Goal: Task Accomplishment & Management: Manage account settings

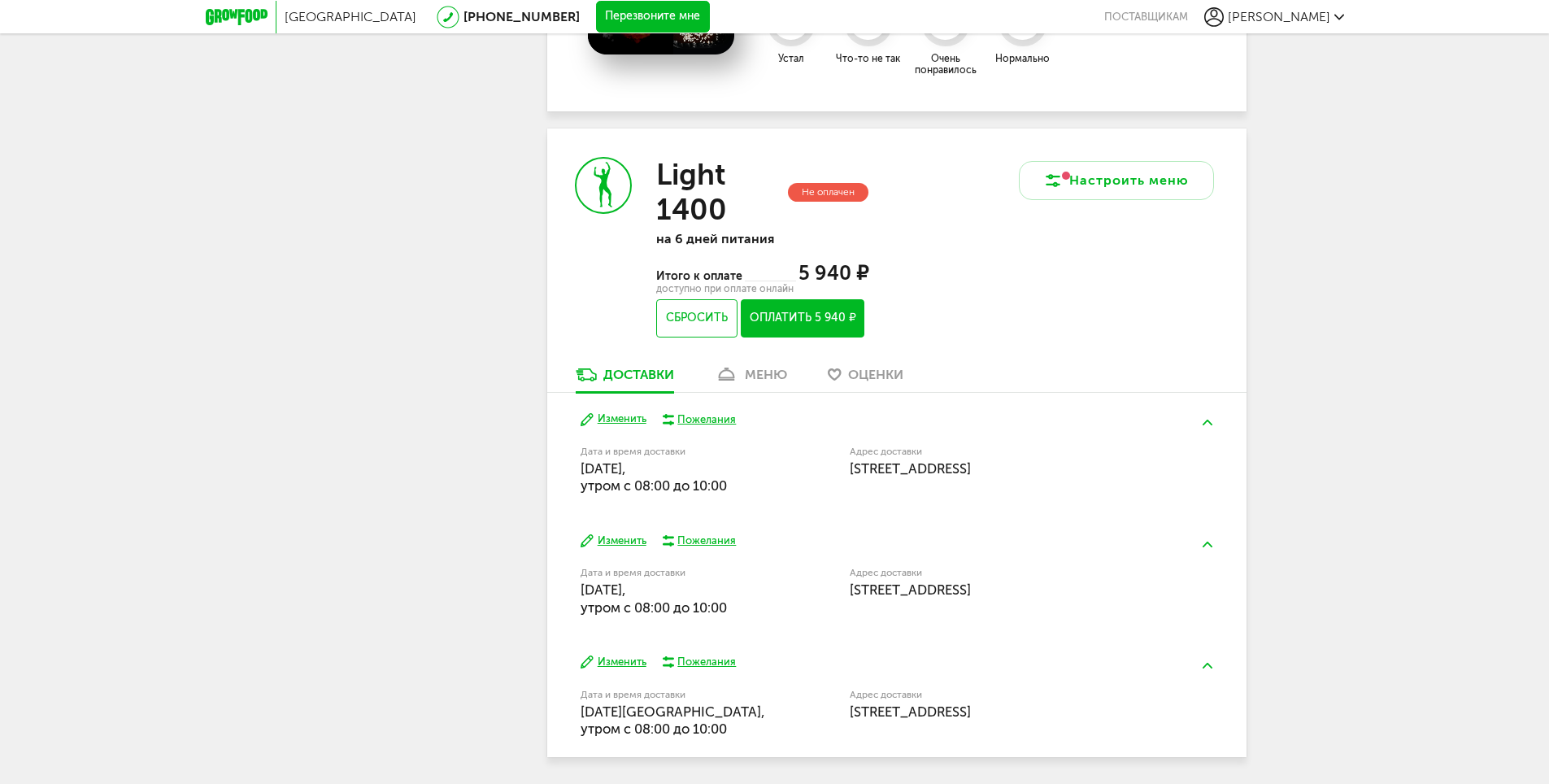
scroll to position [788, 0]
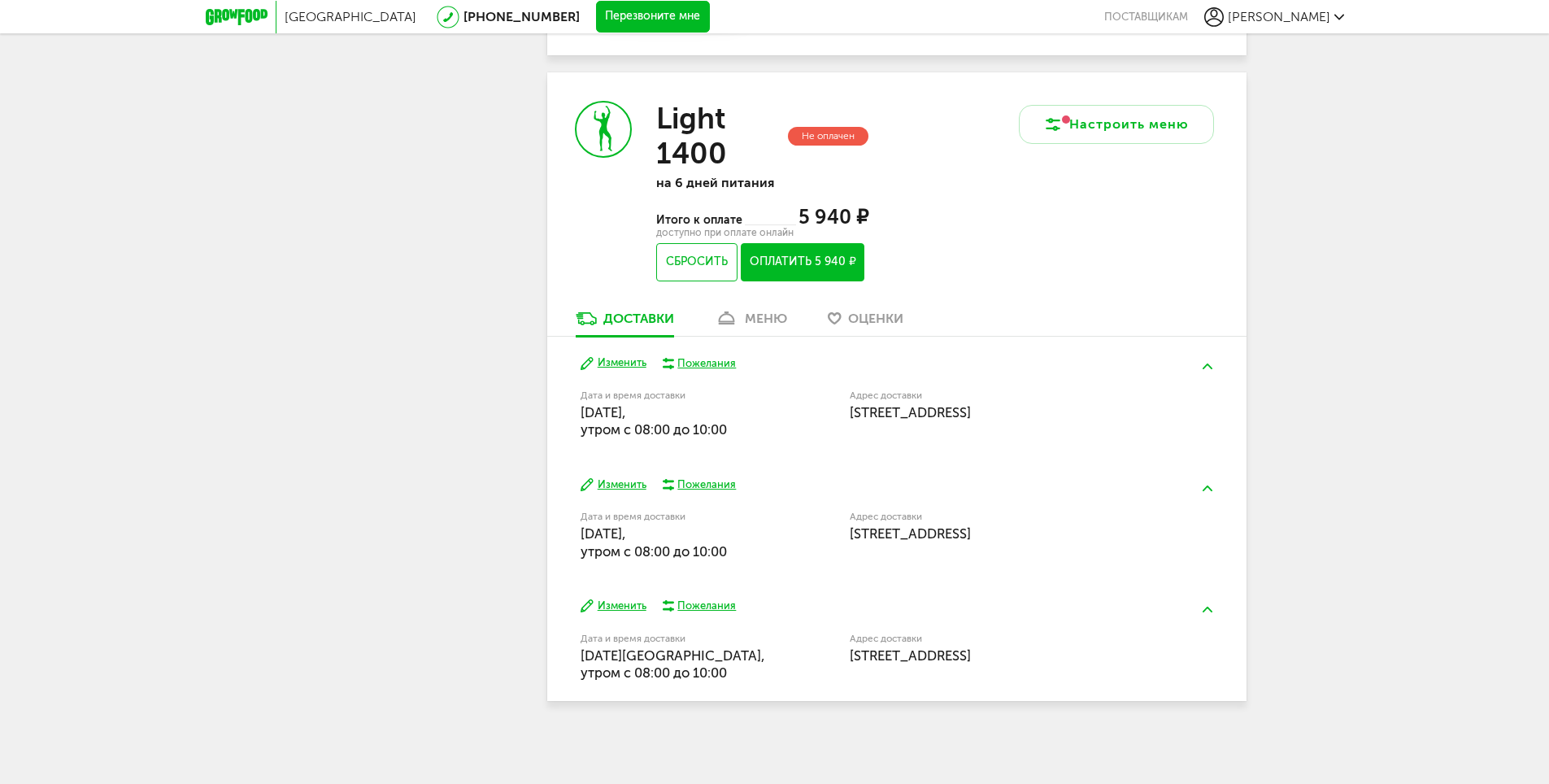
click at [747, 321] on div "меню" at bounding box center [766, 318] width 42 height 15
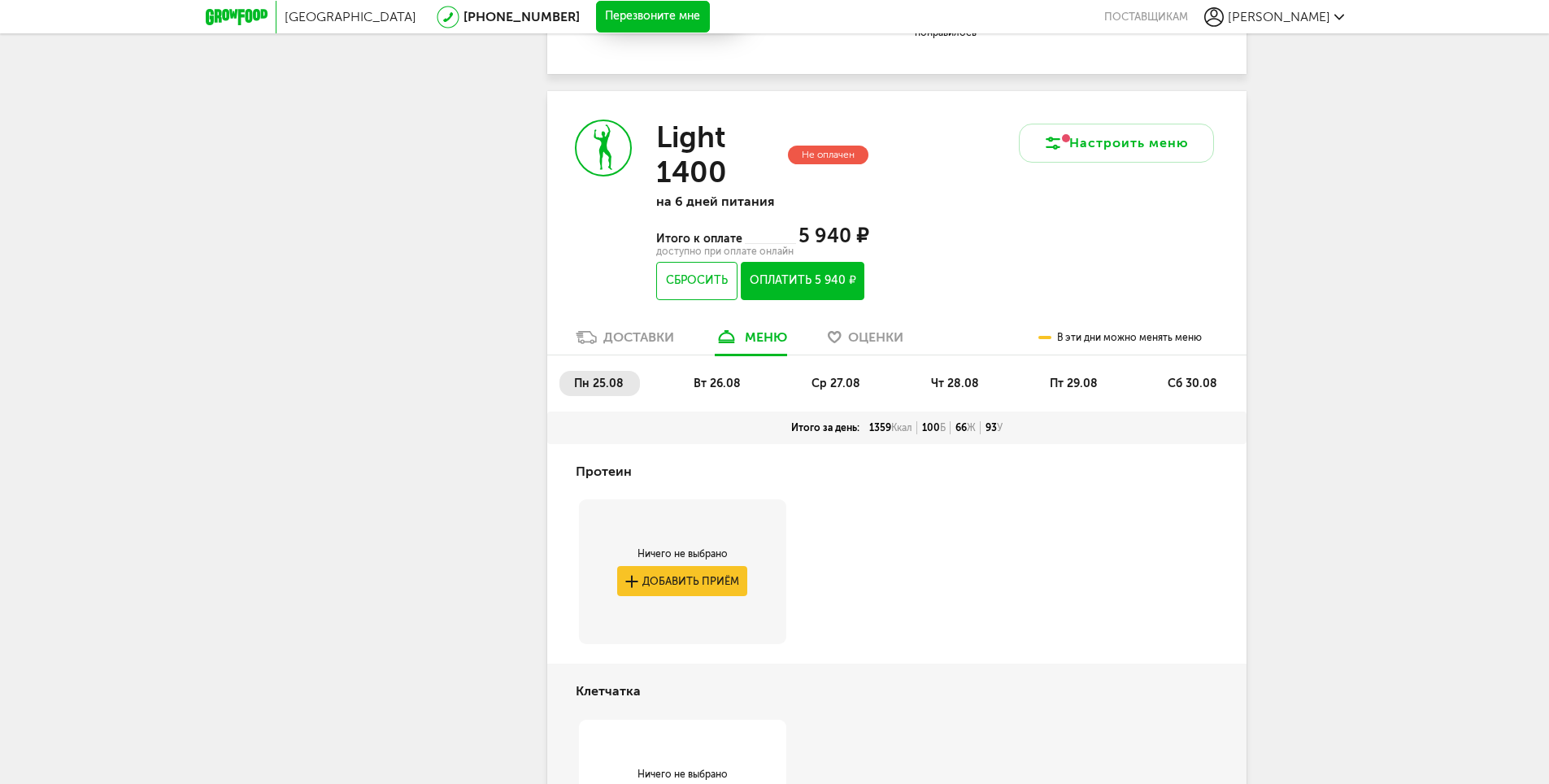
scroll to position [756, 0]
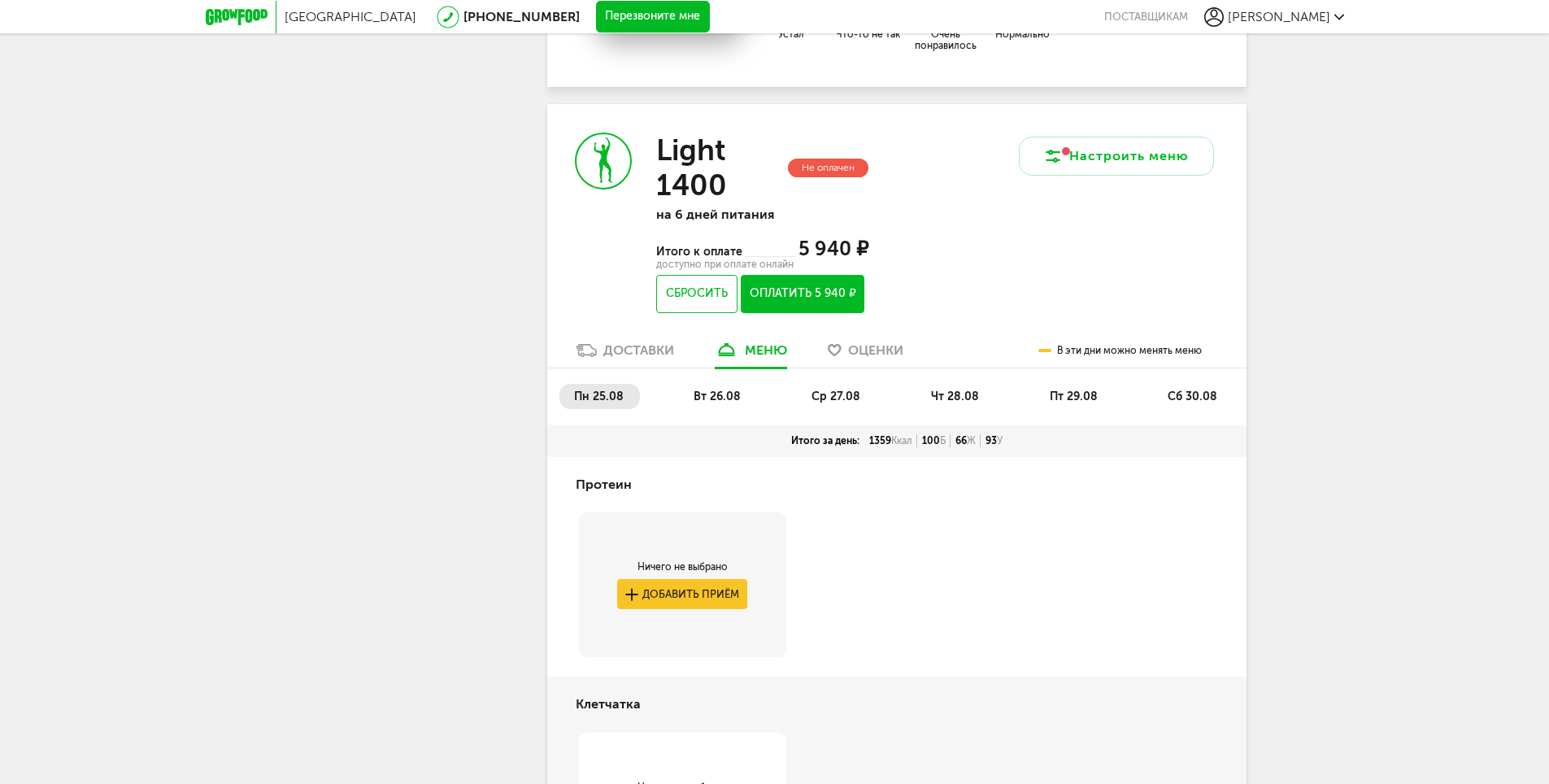
click at [717, 400] on span "вт 26.08" at bounding box center [717, 396] width 47 height 13
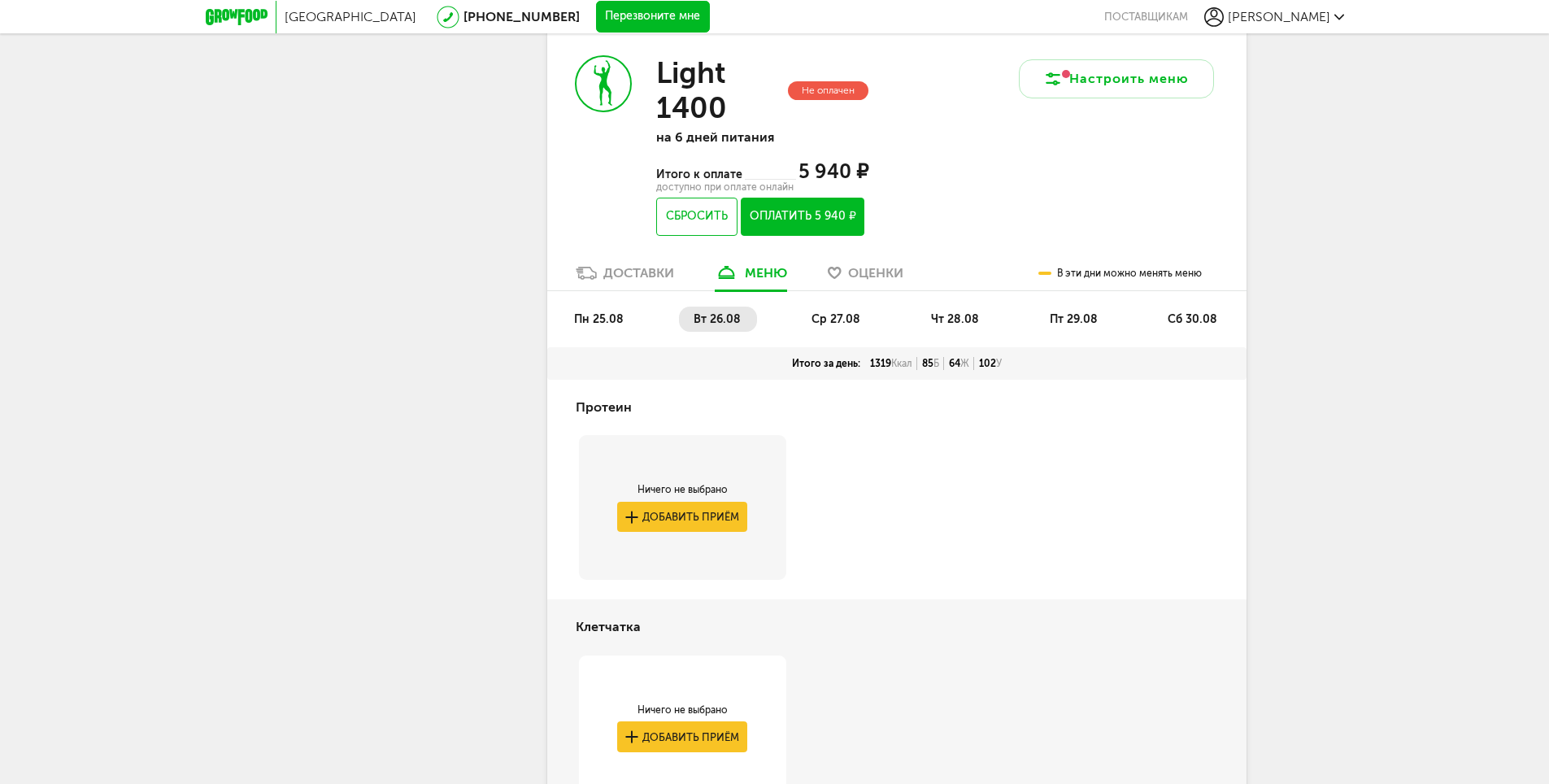
scroll to position [833, 0]
click at [824, 317] on span "ср 27.08" at bounding box center [836, 320] width 49 height 13
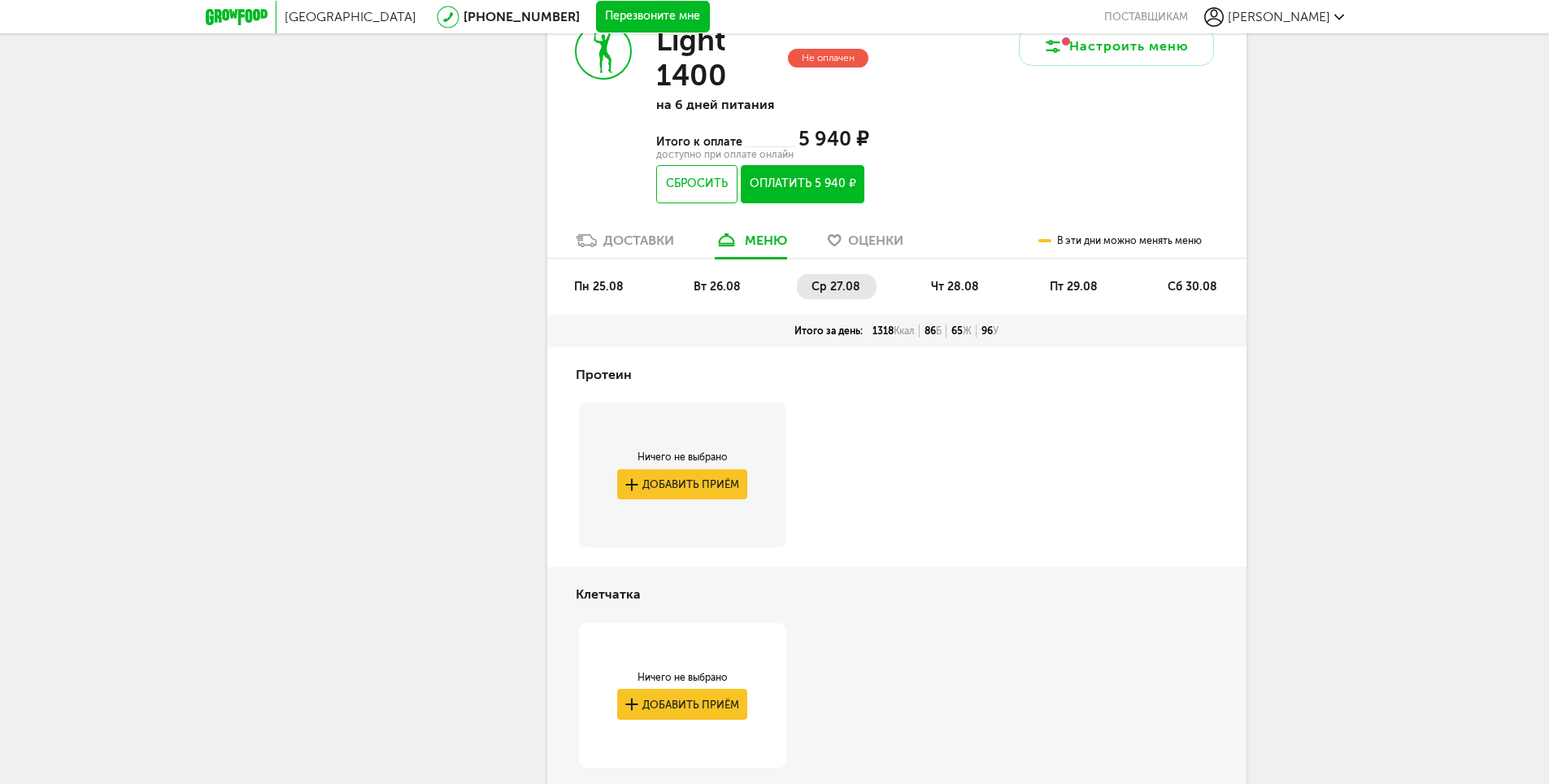
scroll to position [894, 0]
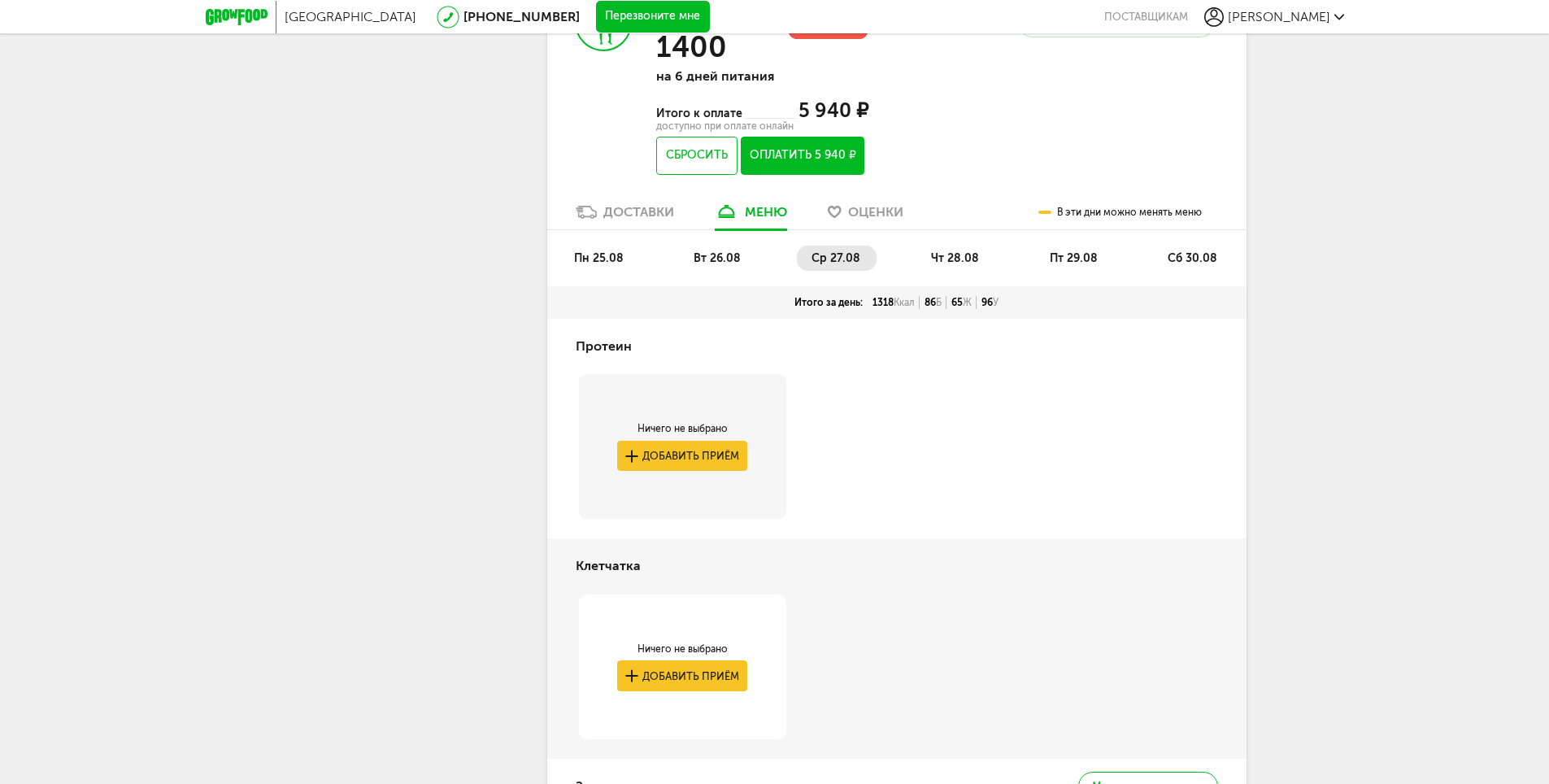
click at [956, 254] on span "чт 28.08" at bounding box center [955, 258] width 48 height 13
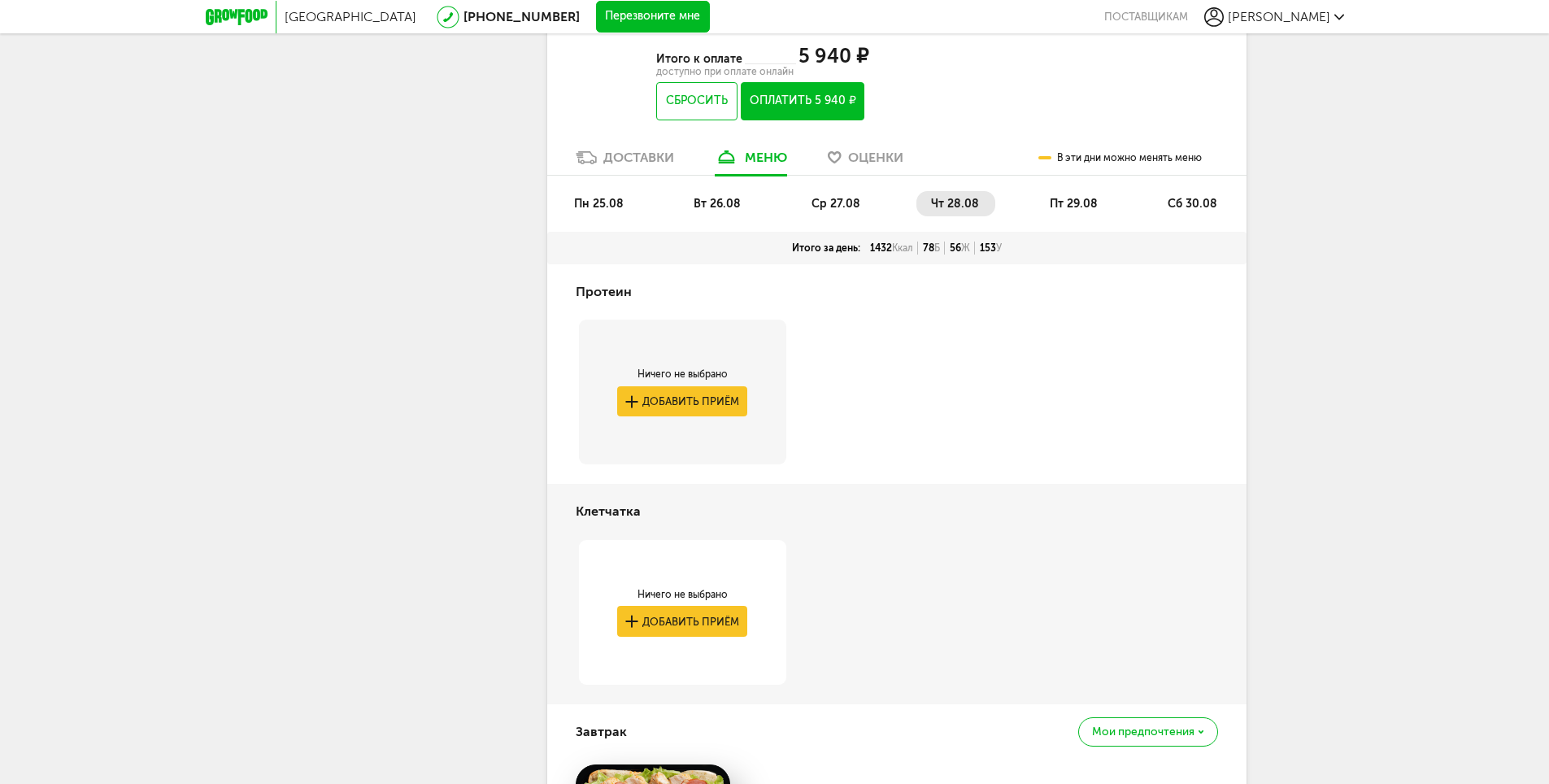
scroll to position [624, 0]
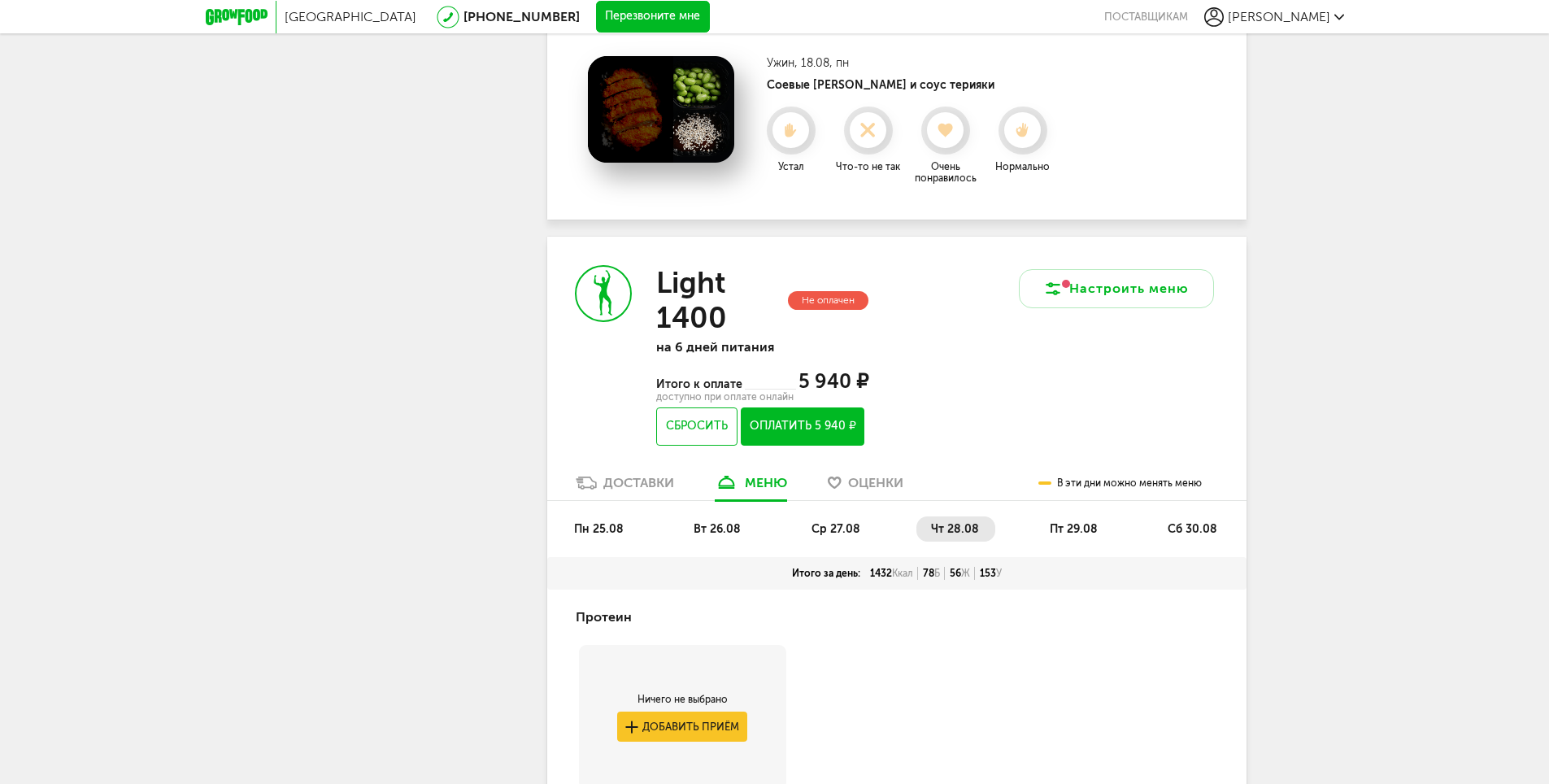
click at [1058, 520] on li "пт 29.08" at bounding box center [1075, 528] width 79 height 25
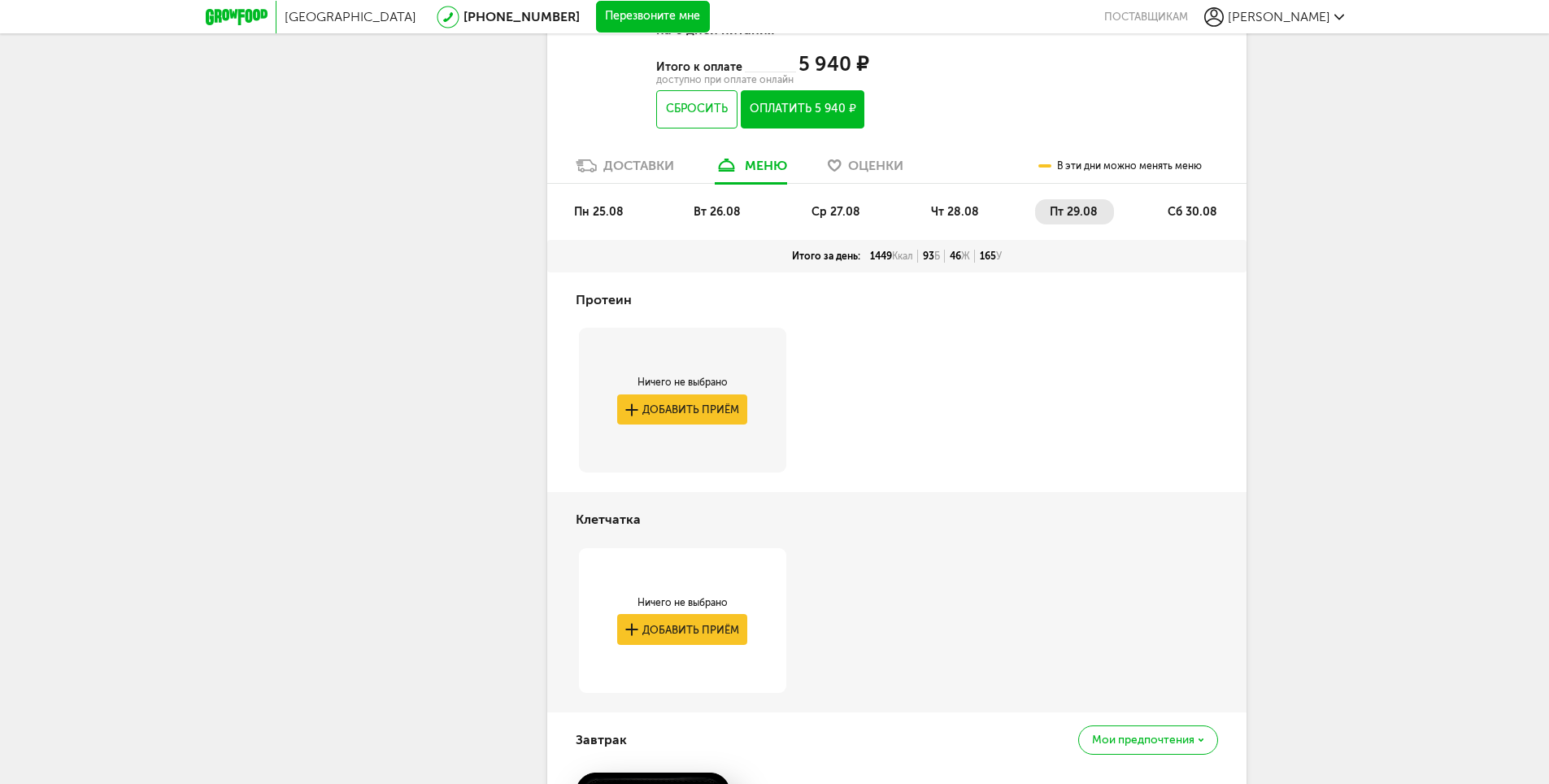
scroll to position [787, 0]
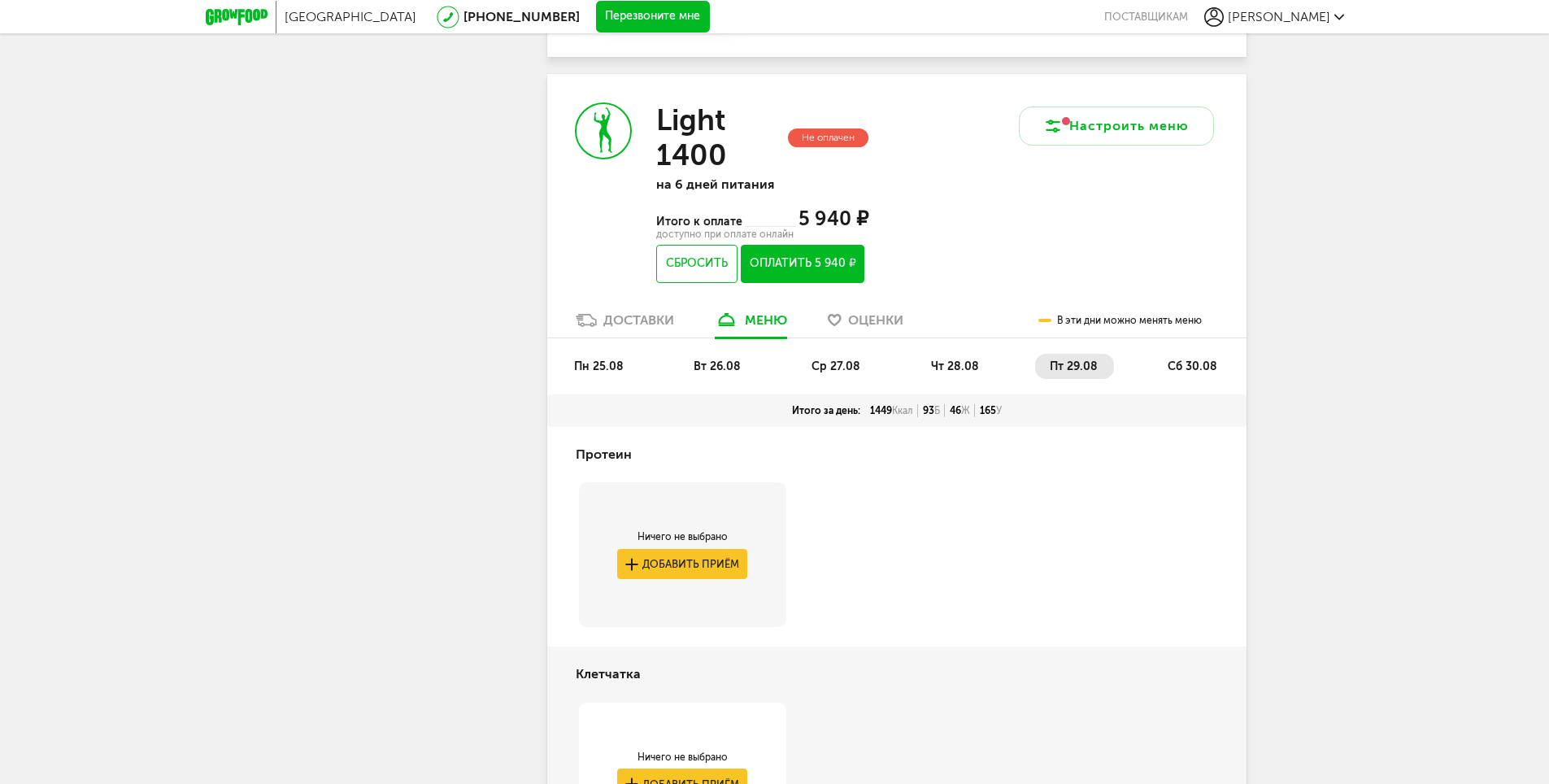
click at [1210, 368] on span "сб 30.08" at bounding box center [1192, 366] width 50 height 13
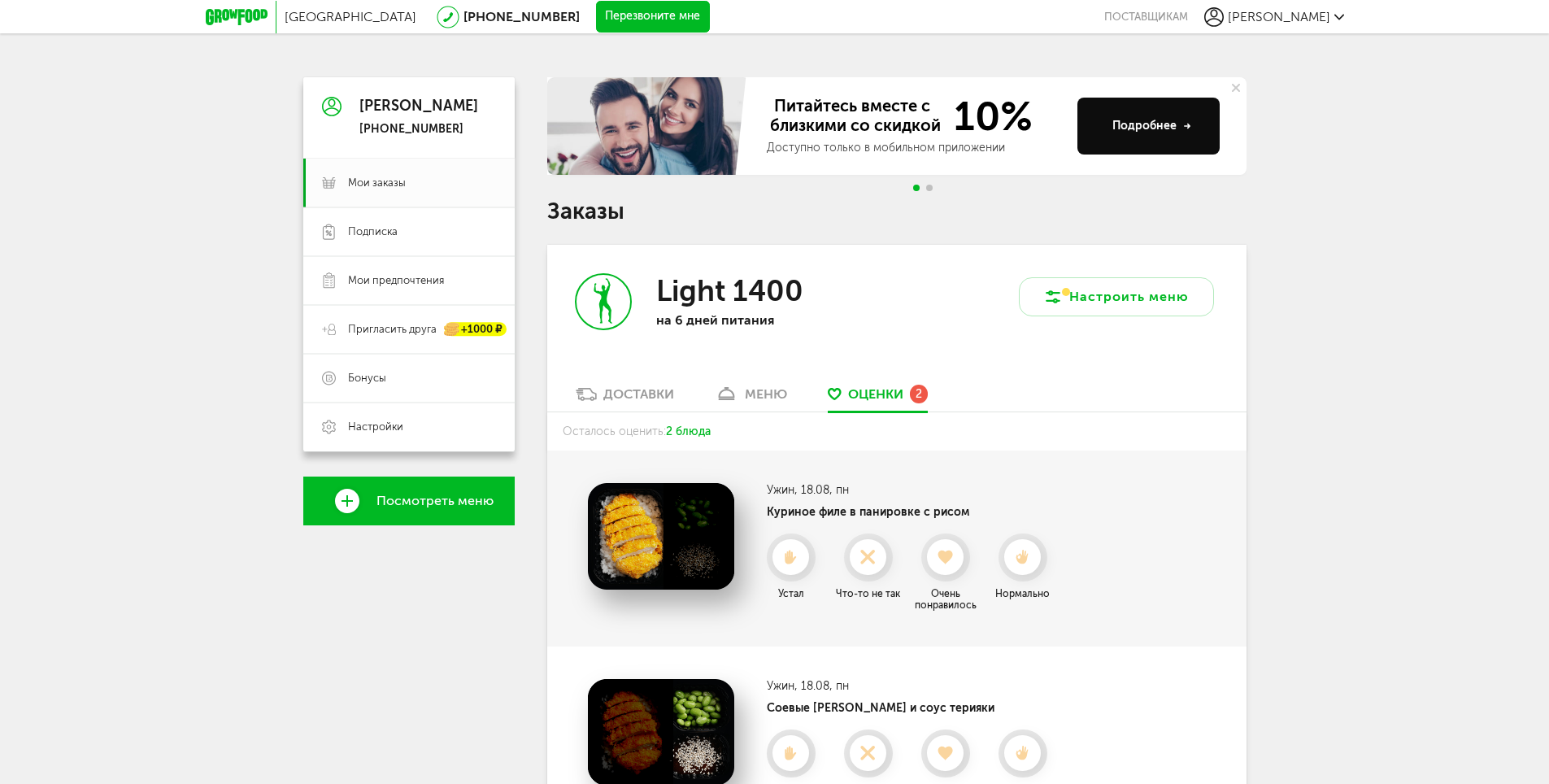
scroll to position [0, 0]
click at [1242, 86] on button at bounding box center [1237, 88] width 21 height 21
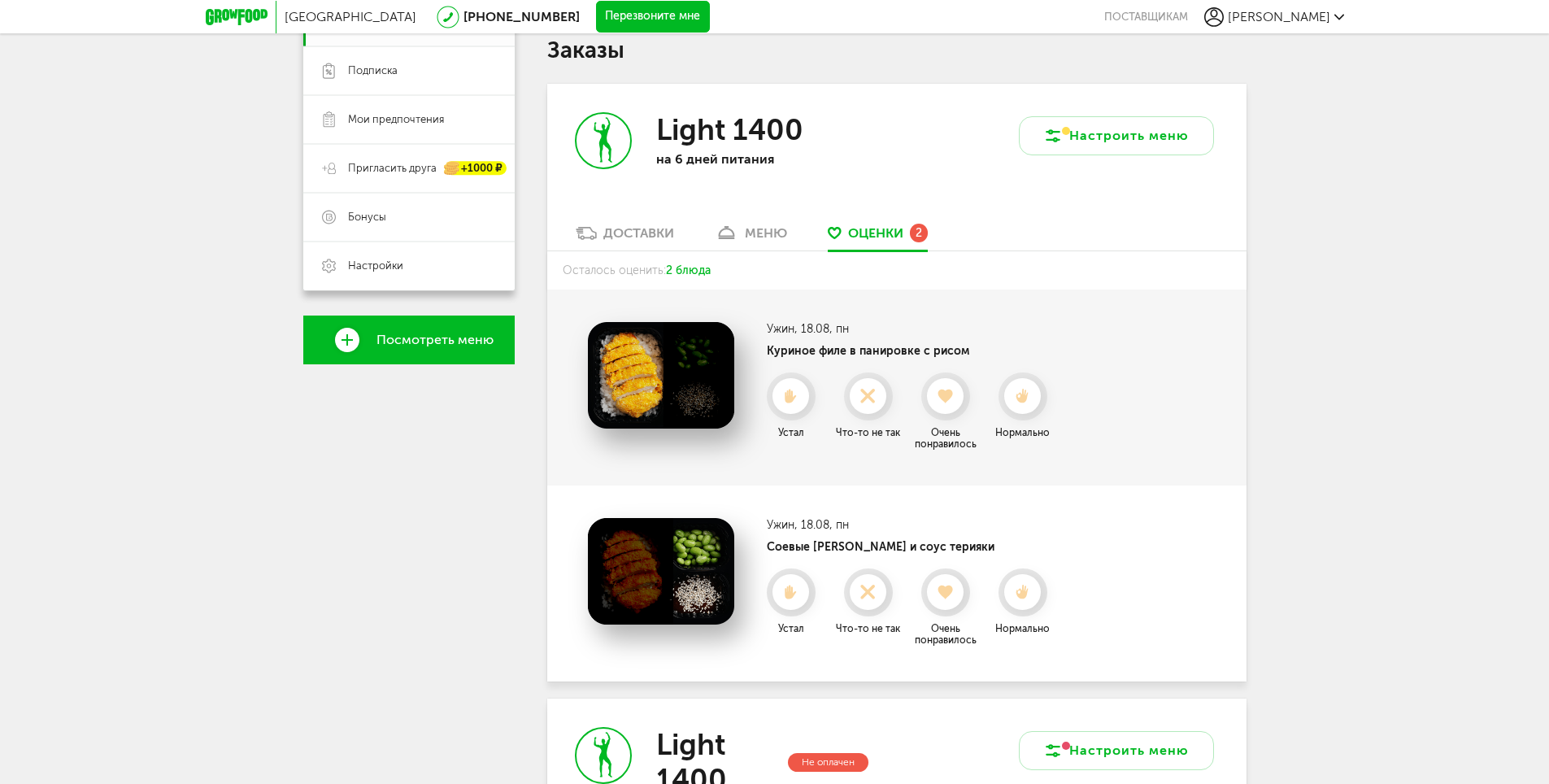
scroll to position [162, 0]
click at [638, 232] on div "Доставки" at bounding box center [639, 233] width 71 height 15
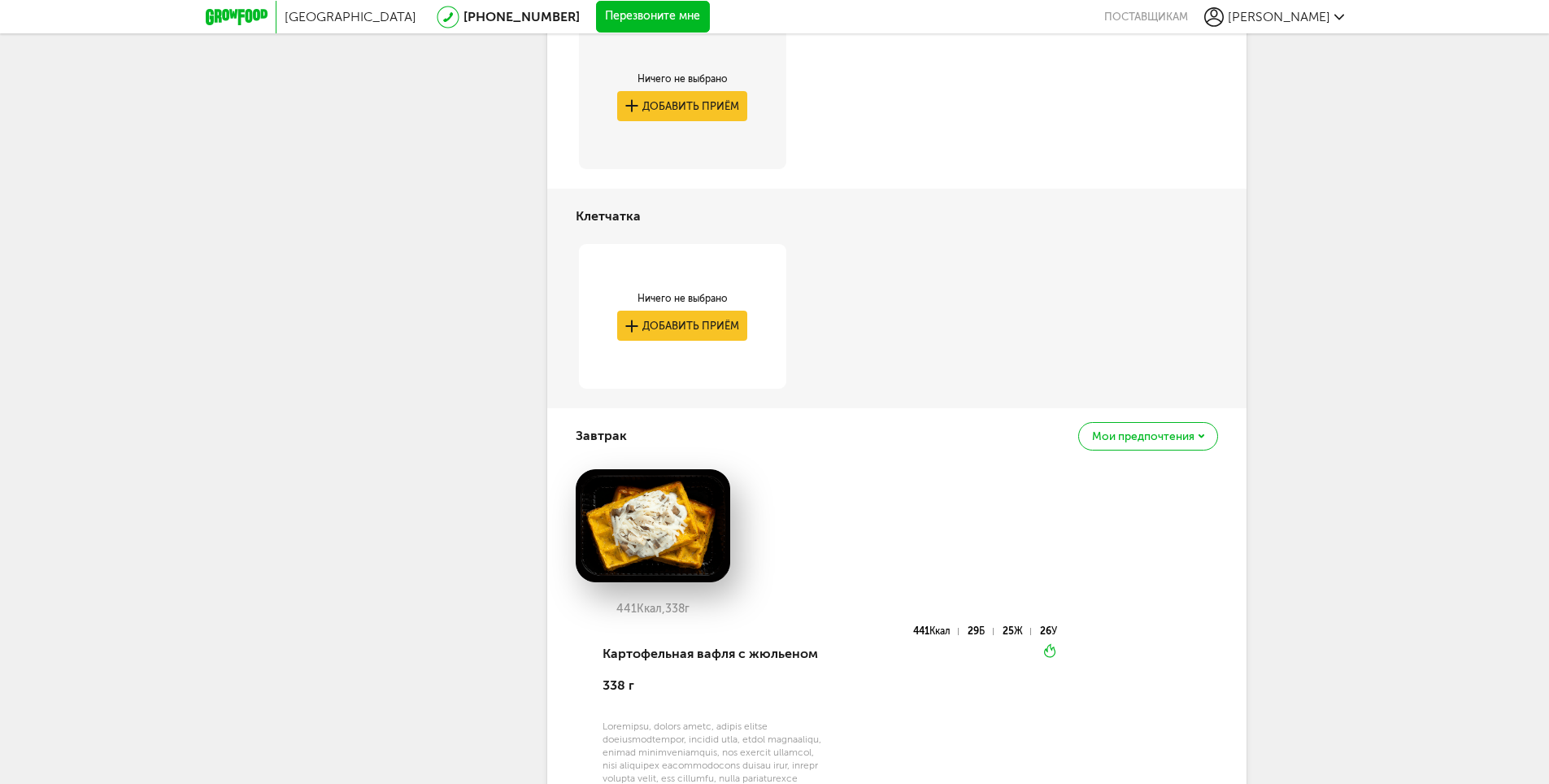
scroll to position [650, 0]
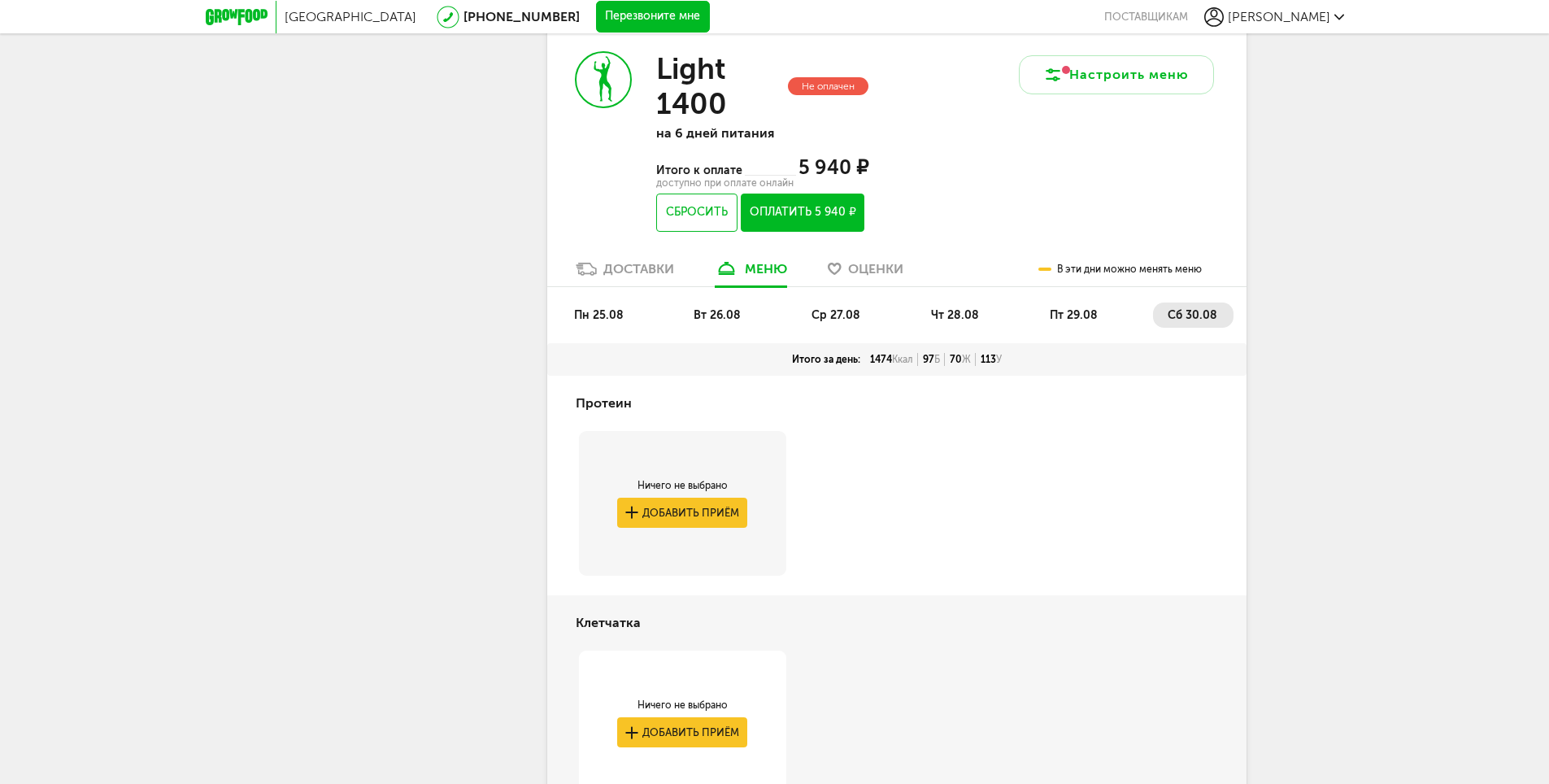
click at [1080, 312] on span "пт 29.08" at bounding box center [1074, 315] width 48 height 13
click at [976, 312] on span "чт 28.08" at bounding box center [955, 315] width 48 height 13
click at [824, 318] on span "ср 27.08" at bounding box center [836, 315] width 49 height 13
click at [713, 317] on span "вт 26.08" at bounding box center [717, 315] width 47 height 13
click at [597, 316] on span "пн 25.08" at bounding box center [600, 315] width 50 height 13
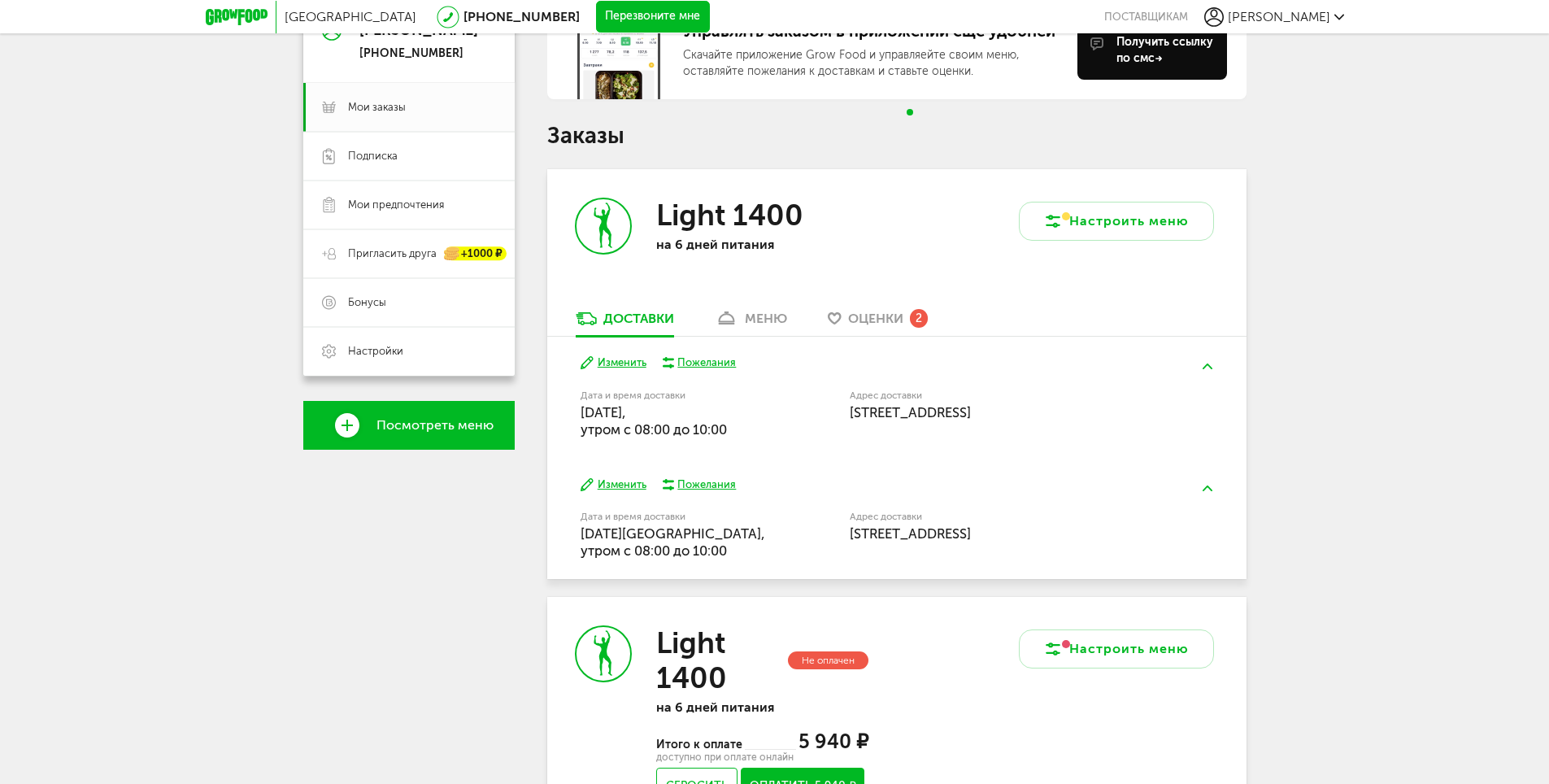
scroll to position [0, 0]
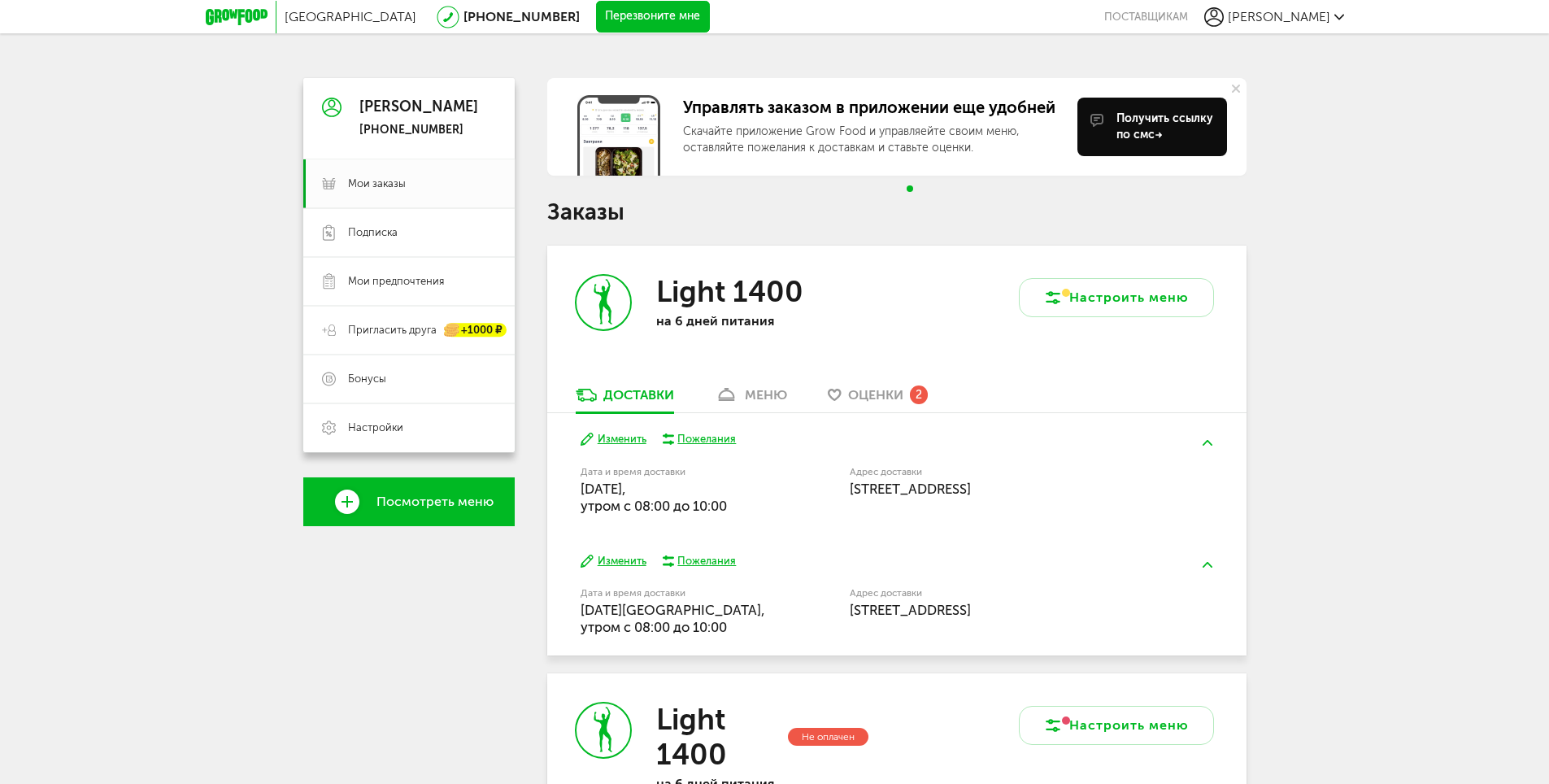
click at [1237, 85] on icon at bounding box center [1236, 88] width 8 height 8
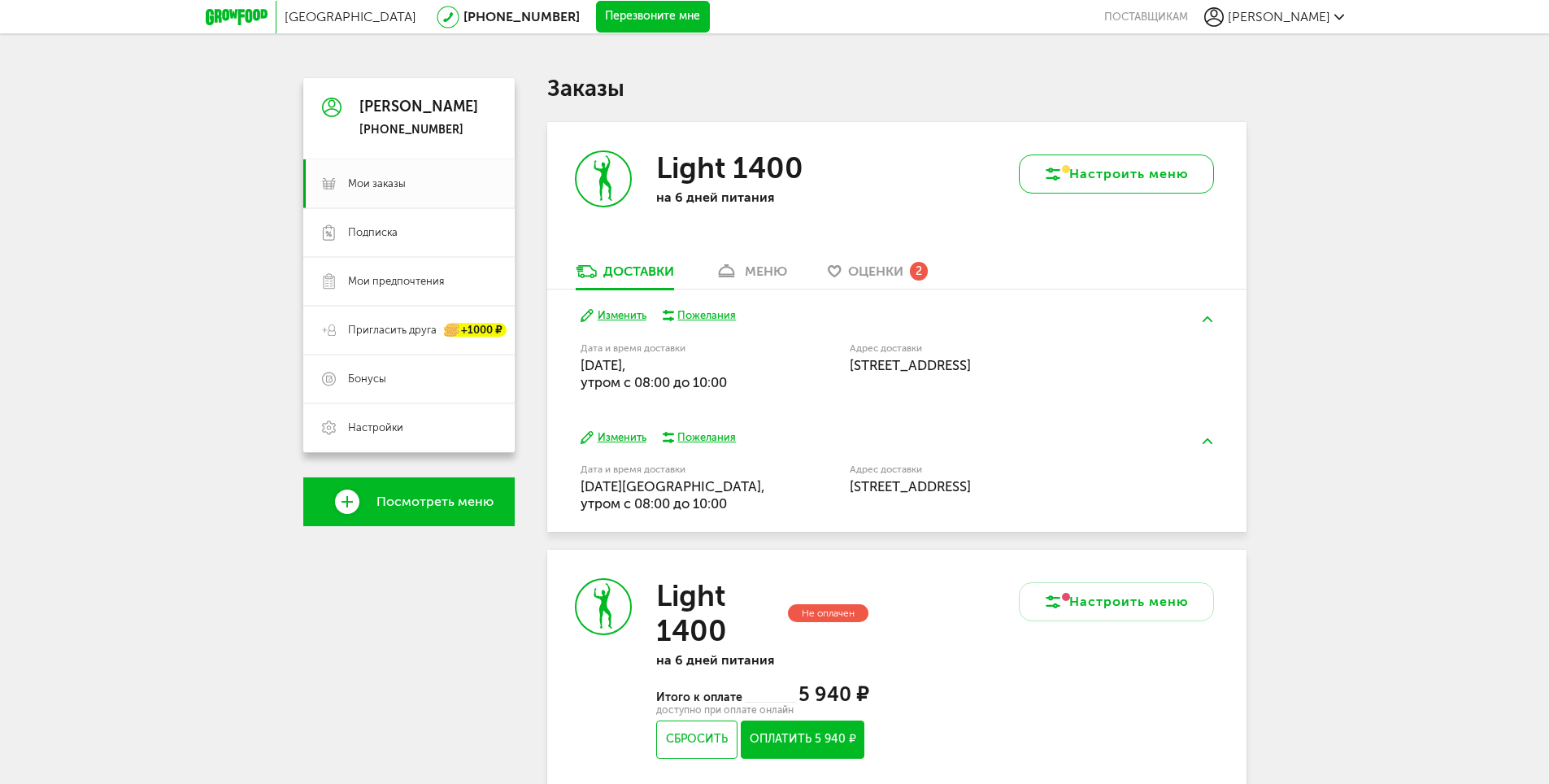
click at [1099, 163] on button "Настроить меню" at bounding box center [1117, 174] width 195 height 39
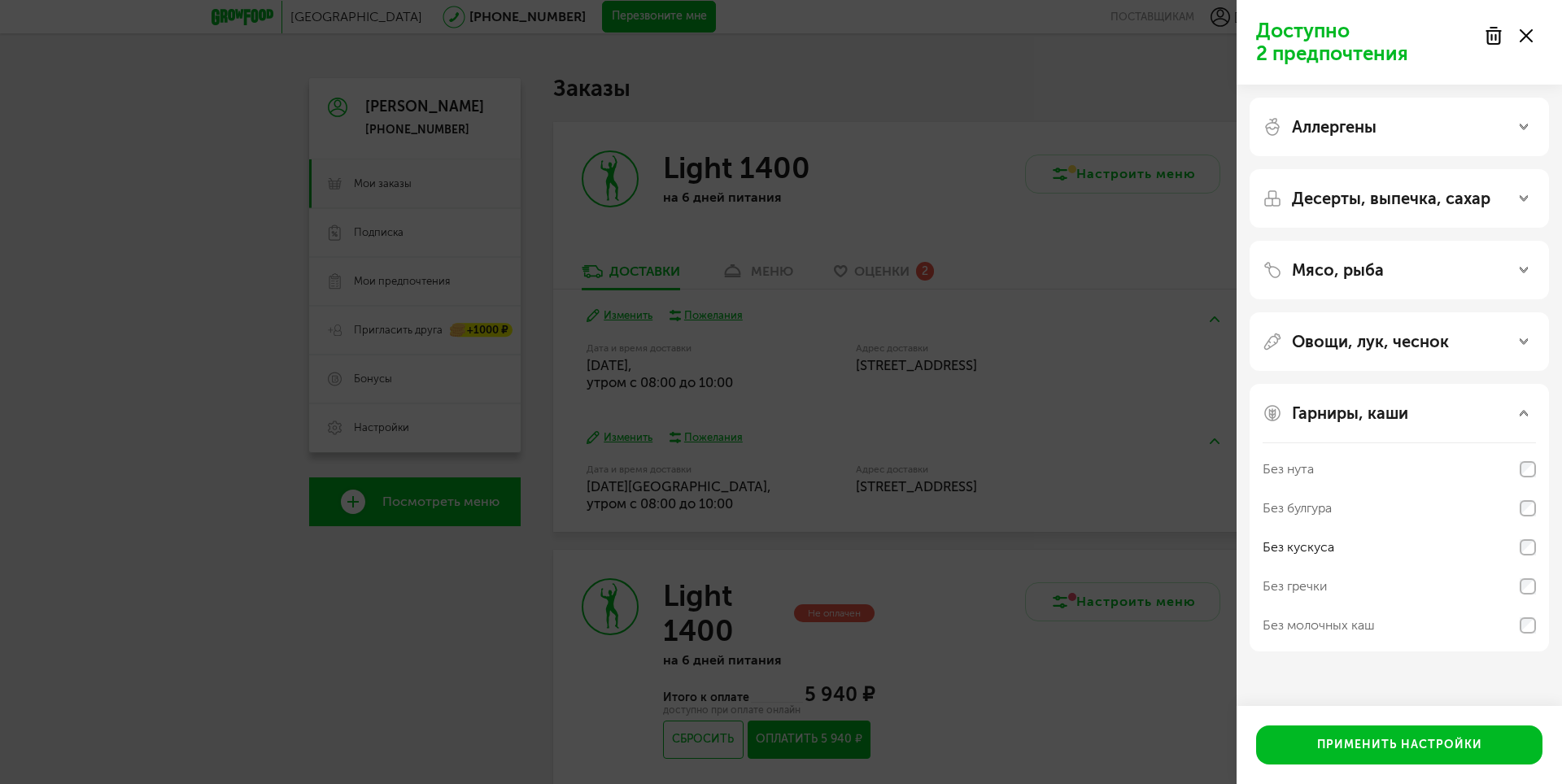
click at [1528, 125] on div "Аллергены" at bounding box center [1400, 127] width 273 height 19
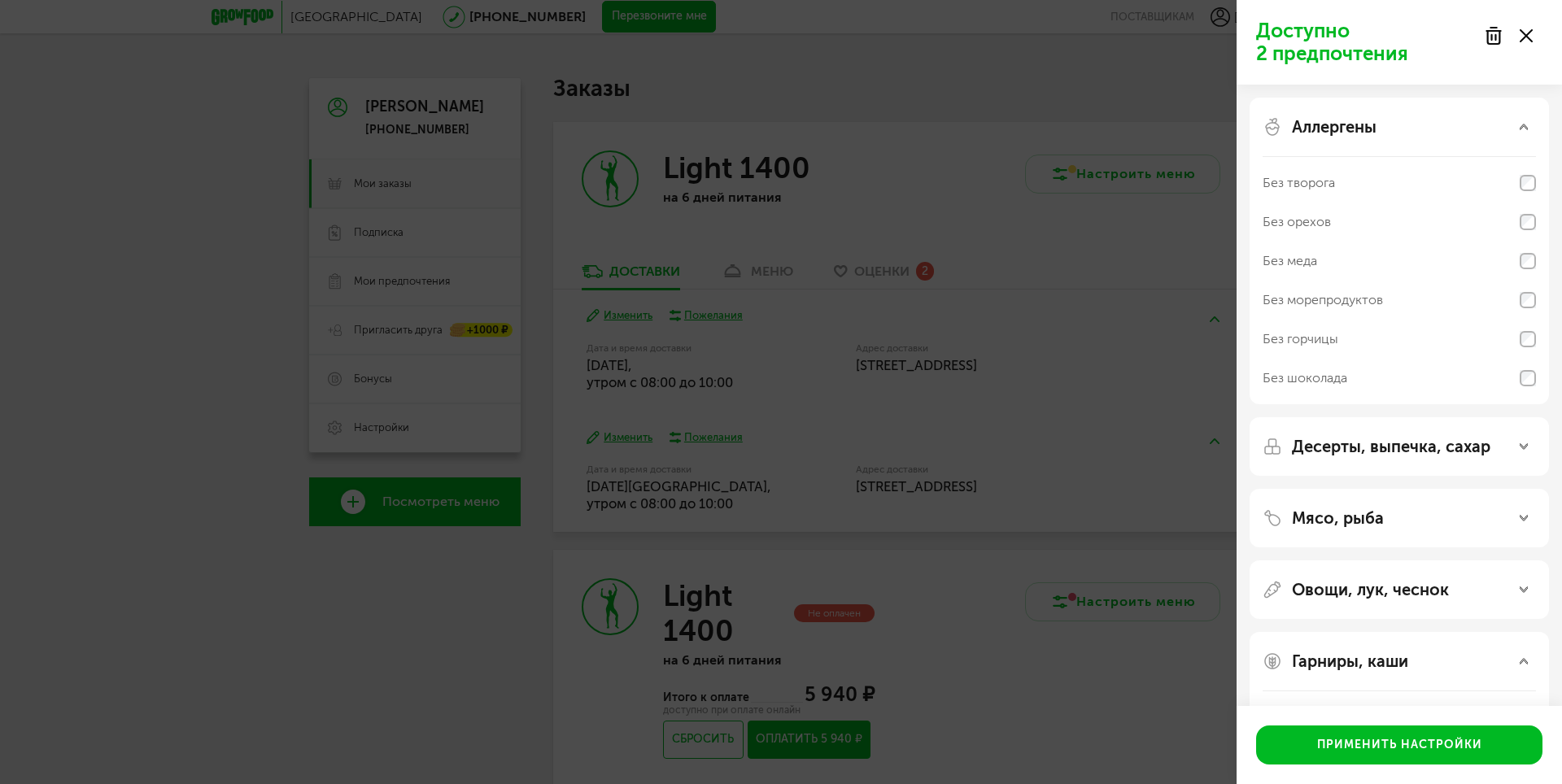
click at [1528, 125] on div "Аллергены" at bounding box center [1400, 127] width 273 height 19
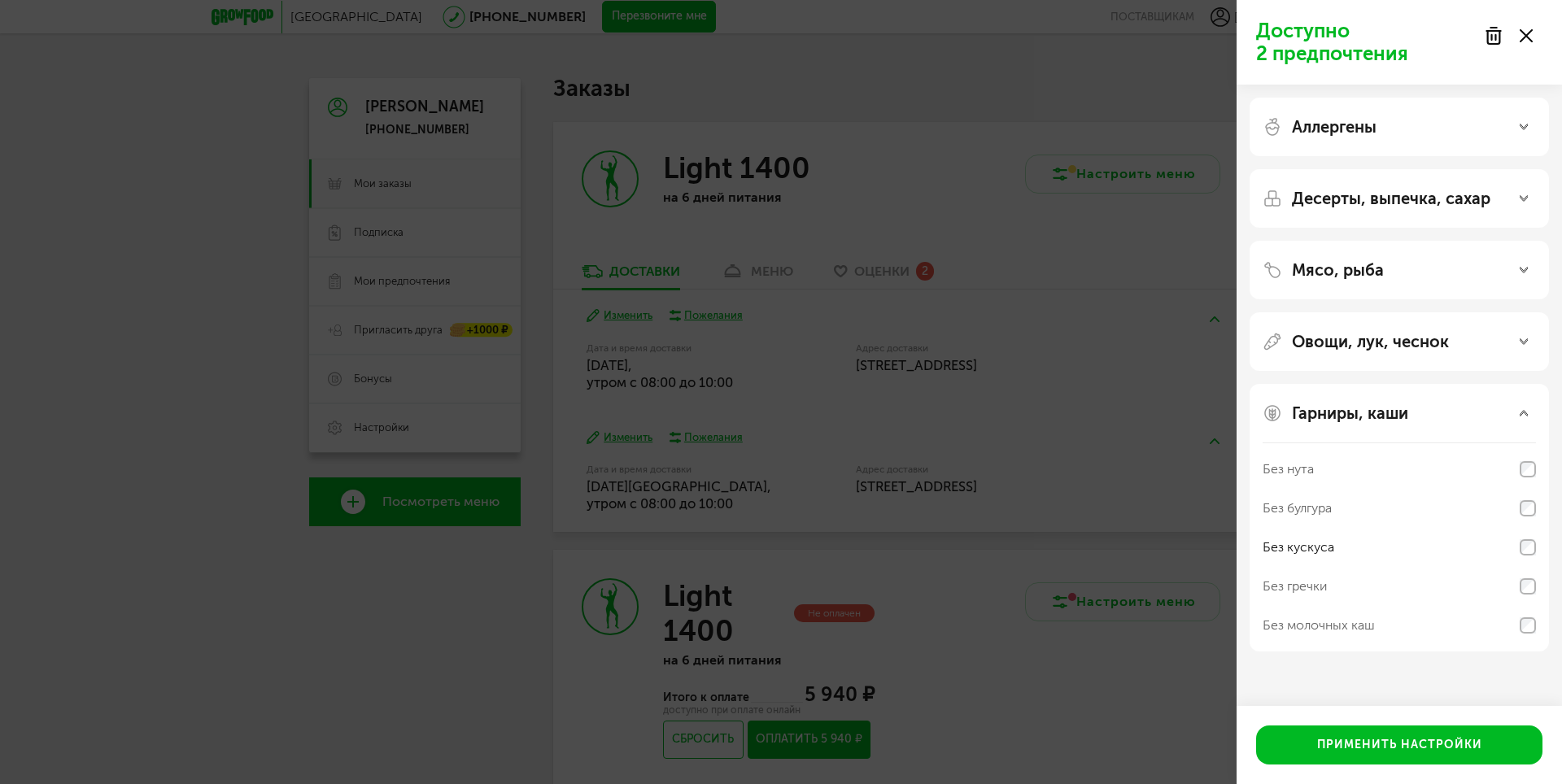
click at [1123, 74] on div "Доступно 2 предпочтения Аллергены Десерты, выпечка, сахар Мясо, рыба Овощи, лук…" at bounding box center [781, 392] width 1562 height 784
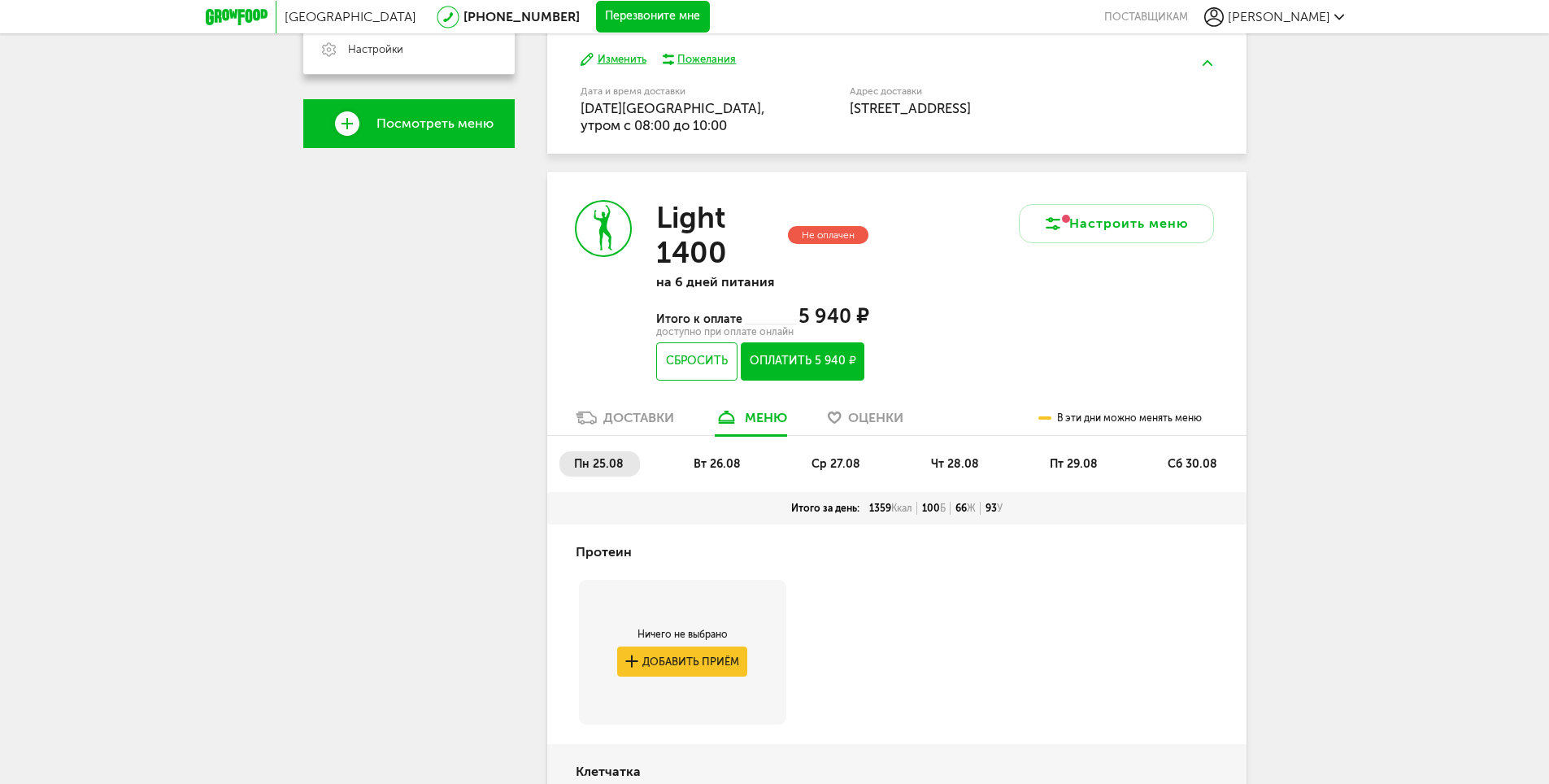
scroll to position [406, 0]
